Goal: Navigation & Orientation: Find specific page/section

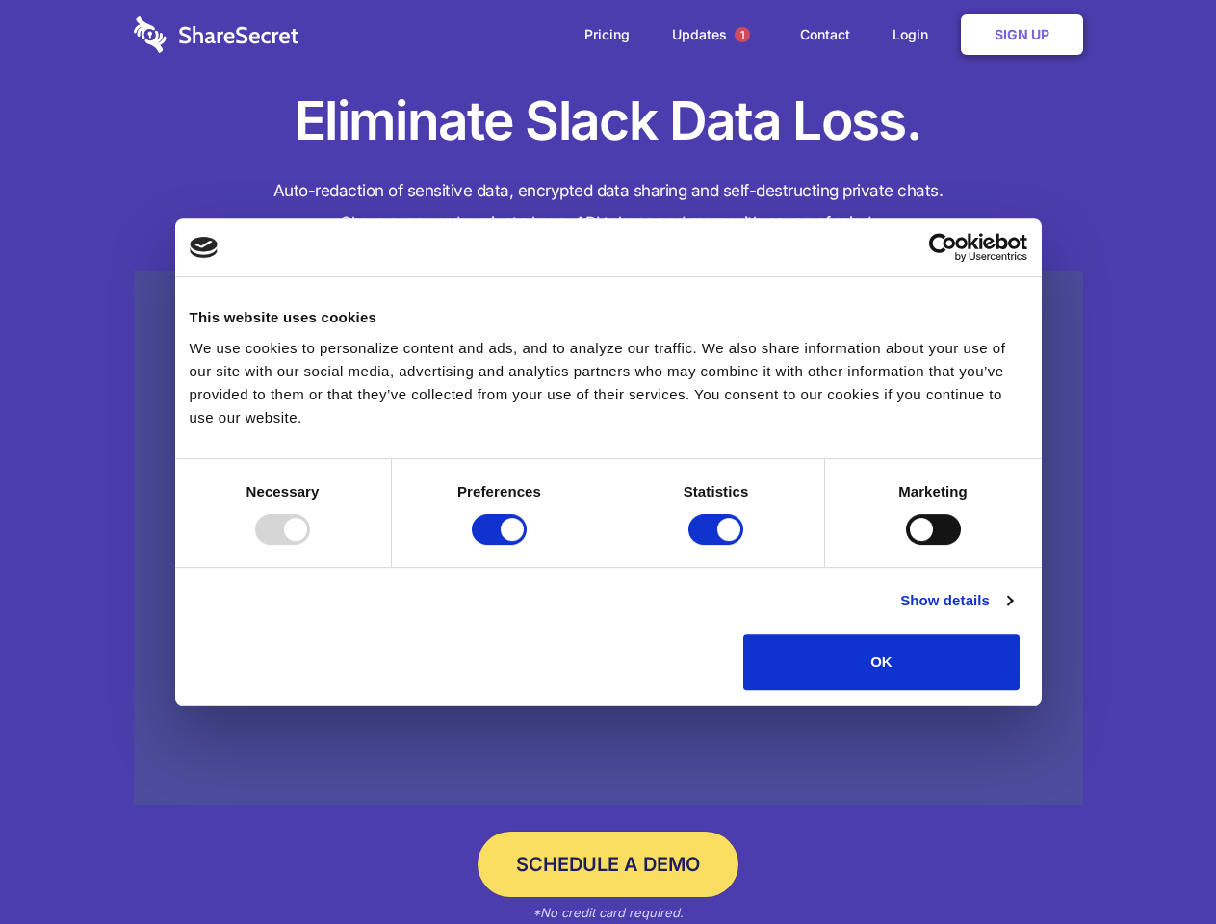
click at [310, 545] on div at bounding box center [282, 529] width 55 height 31
click at [527, 545] on input "Preferences" at bounding box center [499, 529] width 55 height 31
checkbox input "false"
click at [718, 545] on input "Statistics" at bounding box center [715, 529] width 55 height 31
checkbox input "false"
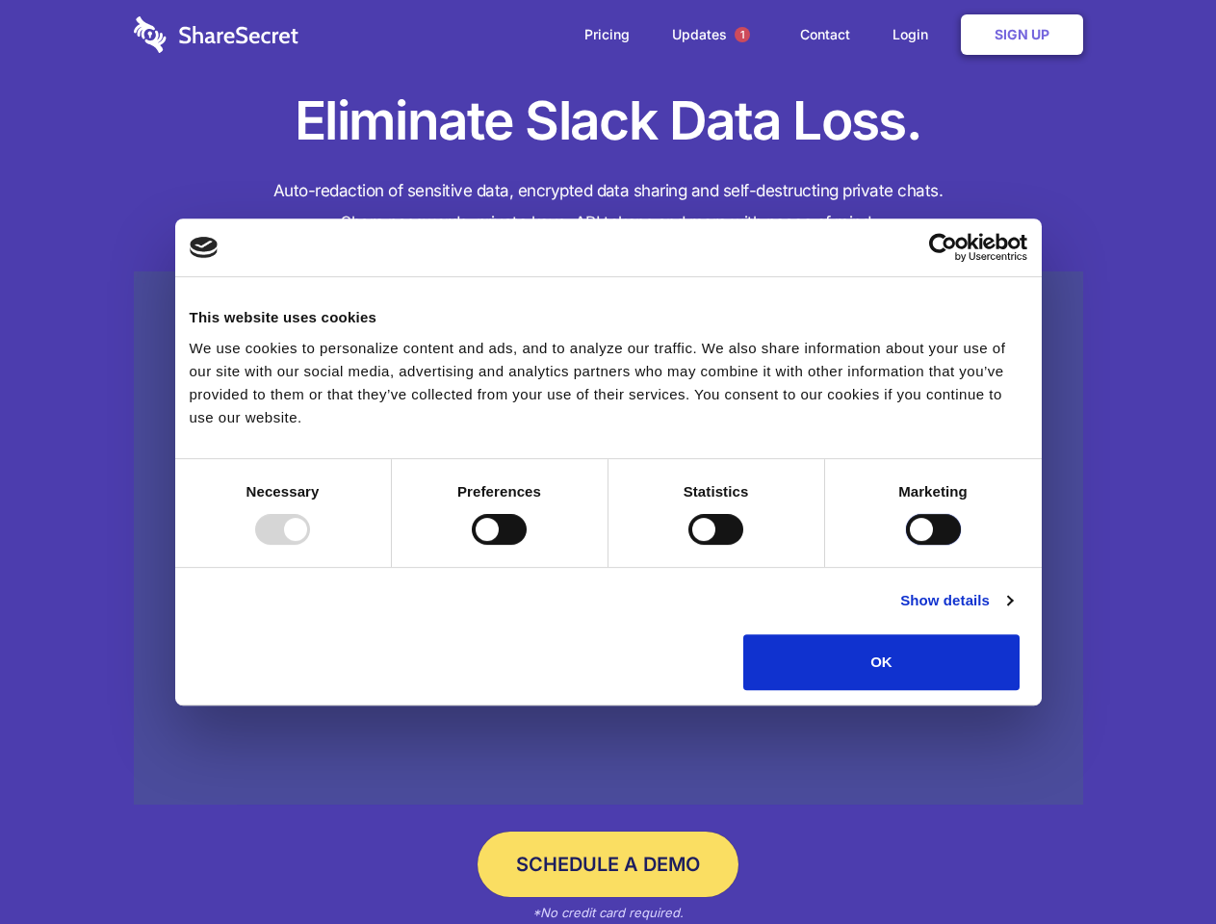
click at [906, 545] on input "Marketing" at bounding box center [933, 529] width 55 height 31
checkbox input "true"
click at [1012, 612] on link "Show details" at bounding box center [956, 600] width 112 height 23
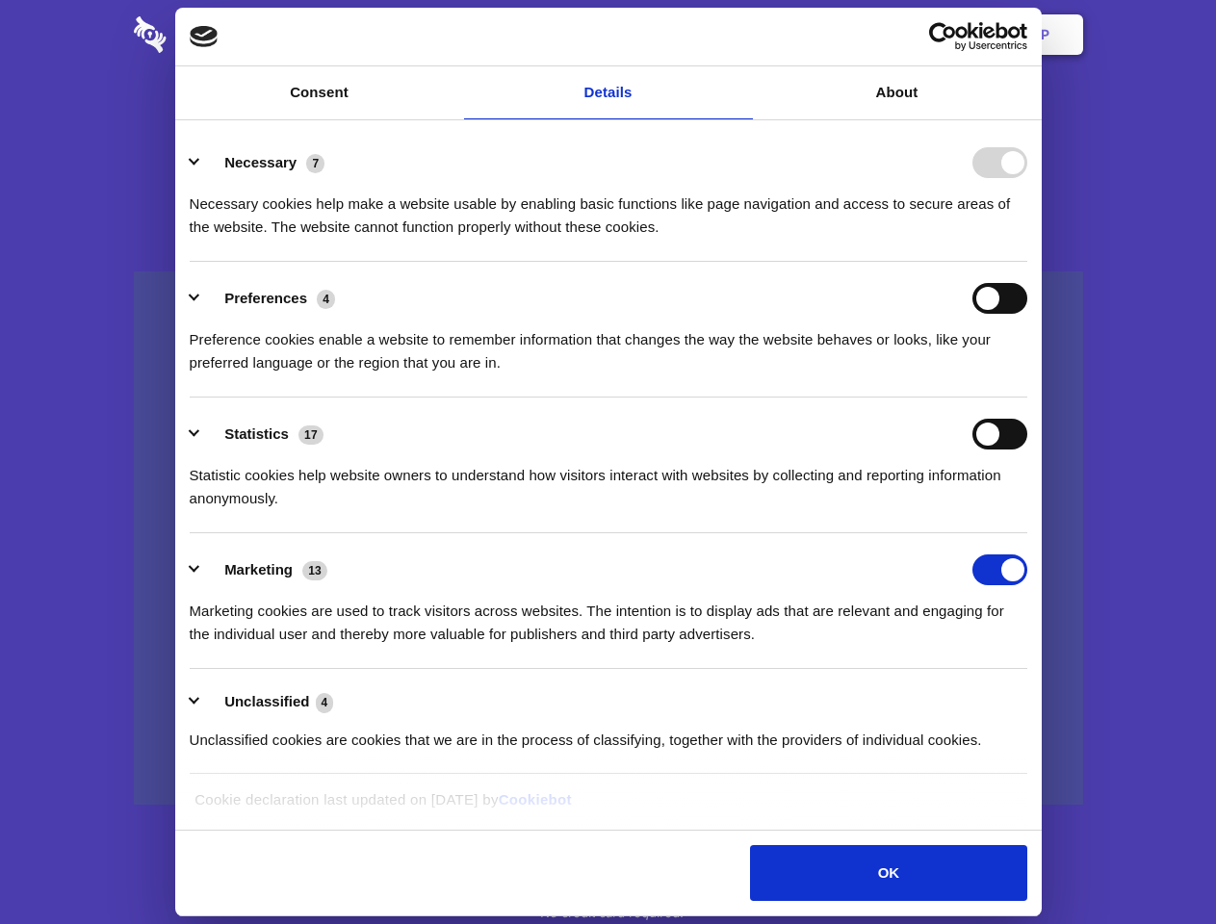
click at [1027, 262] on li "Necessary 7 Necessary cookies help make a website usable by enabling basic func…" at bounding box center [609, 194] width 838 height 136
click at [741, 35] on span "1" at bounding box center [742, 34] width 15 height 15
